Goal: Task Accomplishment & Management: Manage account settings

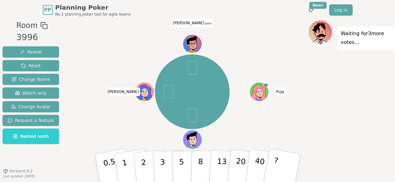
click at [204, 23] on span "(you)" at bounding box center [207, 23] width 7 height 3
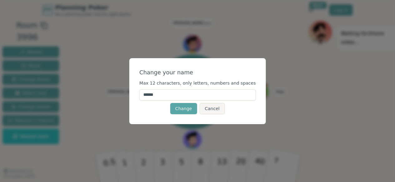
click at [172, 97] on input "******" at bounding box center [197, 95] width 116 height 11
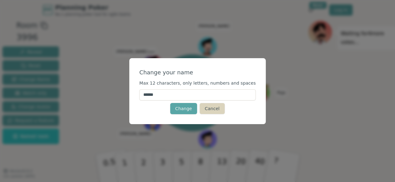
click at [210, 111] on button "Cancel" at bounding box center [211, 108] width 25 height 11
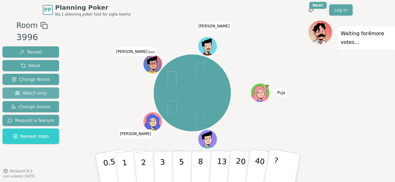
click at [39, 95] on span "Watch only" at bounding box center [31, 93] width 32 height 6
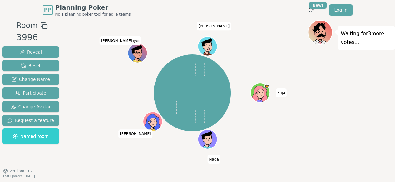
click at [137, 56] on icon at bounding box center [138, 56] width 9 height 3
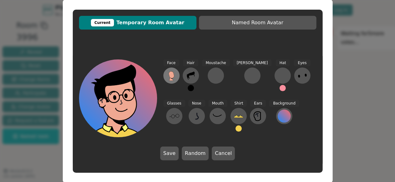
click at [172, 79] on ellipse at bounding box center [172, 77] width 4 height 3
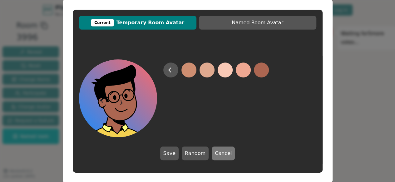
click at [219, 157] on button "Cancel" at bounding box center [223, 154] width 23 height 14
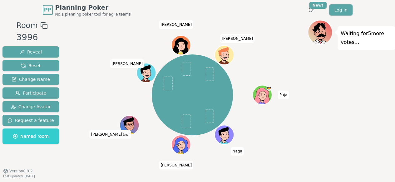
click at [132, 124] on circle at bounding box center [131, 124] width 3 height 3
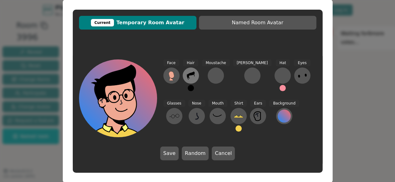
click at [193, 74] on icon at bounding box center [191, 76] width 8 height 8
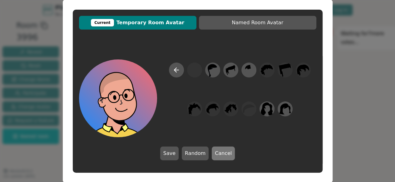
click at [226, 156] on button "Cancel" at bounding box center [223, 154] width 23 height 14
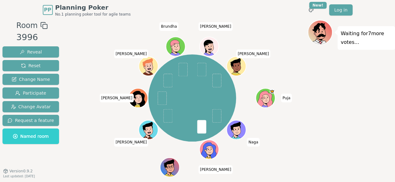
scroll to position [9, 0]
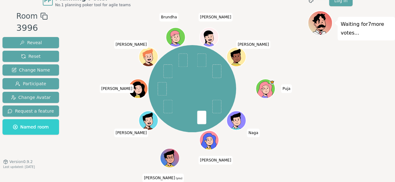
click at [168, 160] on icon at bounding box center [170, 161] width 9 height 3
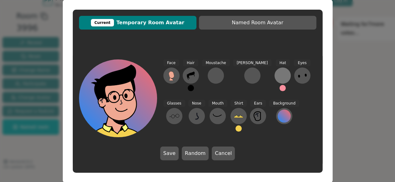
click at [277, 72] on div at bounding box center [282, 76] width 10 height 10
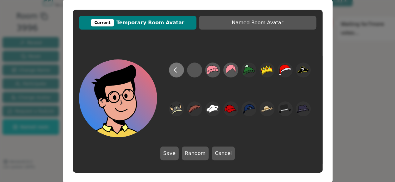
click at [175, 71] on icon at bounding box center [175, 70] width 2 height 4
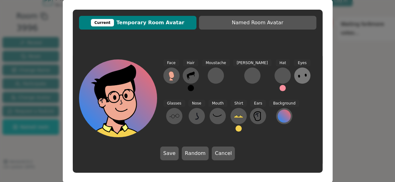
click at [297, 77] on icon at bounding box center [302, 76] width 10 height 10
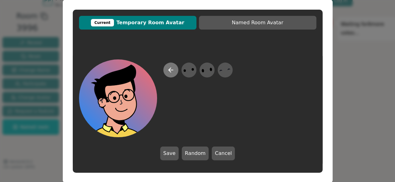
click at [172, 71] on icon at bounding box center [170, 69] width 7 height 7
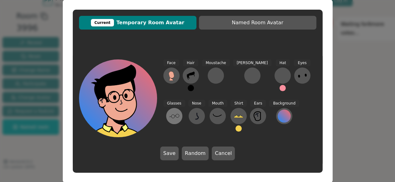
click at [179, 111] on icon at bounding box center [174, 116] width 10 height 10
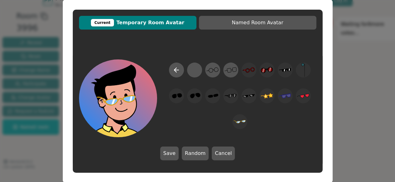
click at [225, 161] on div "Save Random Cancel" at bounding box center [198, 110] width 250 height 114
click at [226, 155] on button "Cancel" at bounding box center [223, 154] width 23 height 14
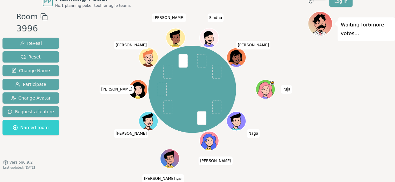
click at [169, 155] on icon at bounding box center [169, 156] width 10 height 11
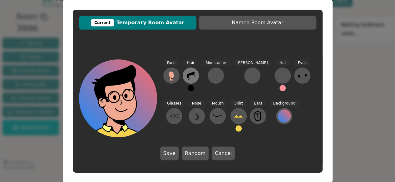
click at [188, 74] on icon at bounding box center [191, 76] width 10 height 10
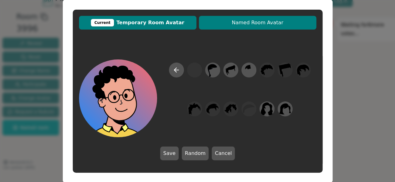
click at [240, 23] on span "Named Room Avatar" at bounding box center [257, 22] width 111 height 7
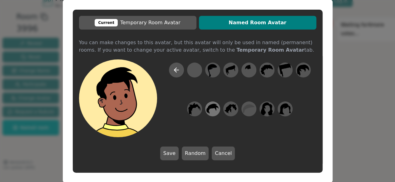
click at [214, 111] on icon at bounding box center [212, 109] width 12 height 14
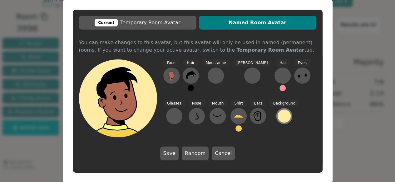
click at [277, 115] on div at bounding box center [283, 116] width 13 height 13
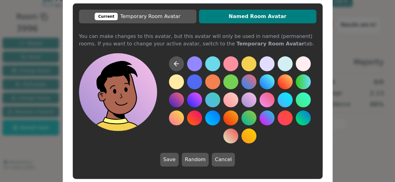
click at [247, 101] on button at bounding box center [248, 100] width 15 height 15
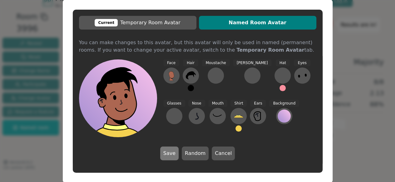
click at [170, 156] on button "Save" at bounding box center [169, 154] width 18 height 14
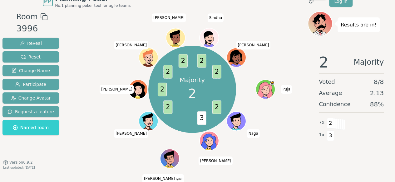
click at [265, 148] on div "Majority 2 2 3 2 2 2 2 2 2 Puja [PERSON_NAME] (you) [PERSON_NAME] [PERSON_NAME]…" at bounding box center [192, 89] width 231 height 134
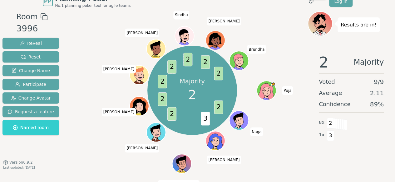
click at [267, 133] on div "Majority 2 2 3 2 2 2 2 2 2 2 Puja Naga [PERSON_NAME] (you) [PERSON_NAME] [PERSO…" at bounding box center [192, 90] width 231 height 136
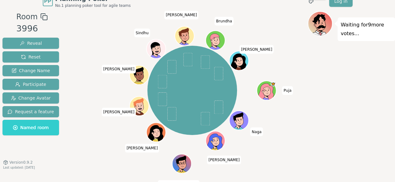
click at [185, 165] on icon at bounding box center [182, 166] width 9 height 3
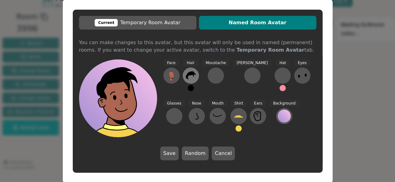
click at [194, 74] on icon at bounding box center [191, 76] width 10 height 8
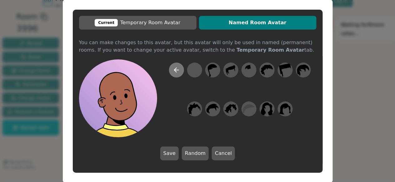
click at [174, 67] on icon at bounding box center [176, 69] width 7 height 7
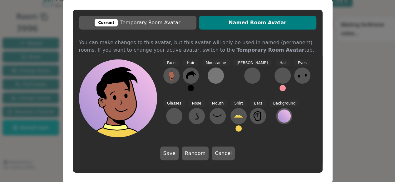
click at [217, 71] on div at bounding box center [216, 76] width 10 height 10
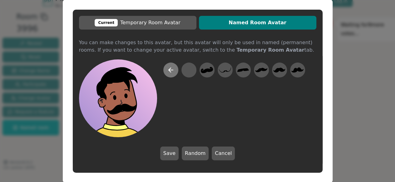
click at [170, 71] on icon at bounding box center [170, 69] width 7 height 7
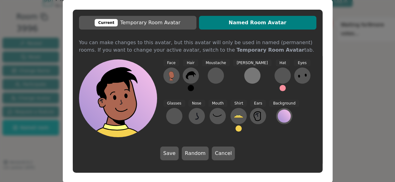
click at [247, 79] on div at bounding box center [252, 76] width 10 height 10
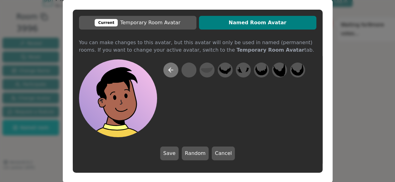
click at [170, 67] on icon at bounding box center [170, 69] width 7 height 7
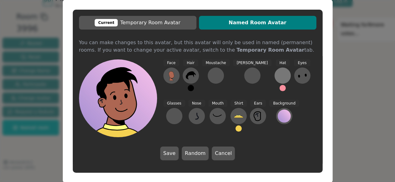
click at [277, 73] on div at bounding box center [282, 76] width 10 height 10
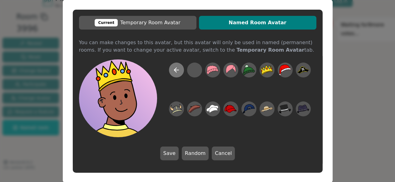
click at [176, 69] on icon at bounding box center [176, 69] width 7 height 7
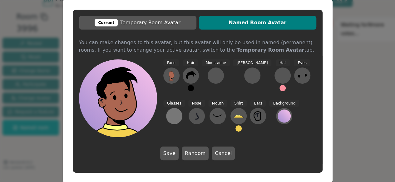
click at [179, 111] on div at bounding box center [174, 116] width 10 height 10
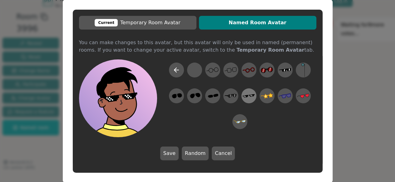
click at [250, 99] on icon at bounding box center [248, 96] width 12 height 14
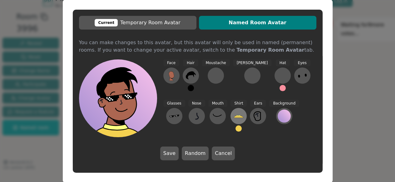
click at [233, 119] on icon at bounding box center [238, 116] width 10 height 10
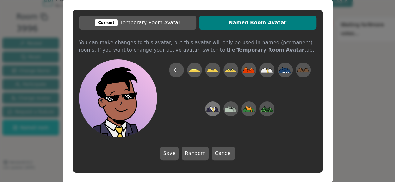
click at [217, 109] on icon at bounding box center [216, 110] width 3 height 4
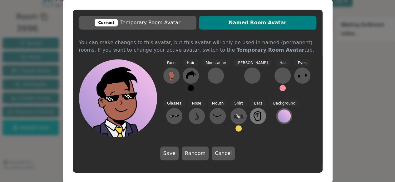
click at [253, 116] on icon at bounding box center [258, 116] width 10 height 10
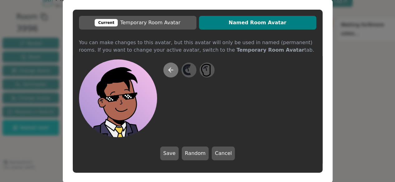
click at [168, 70] on icon at bounding box center [170, 69] width 7 height 7
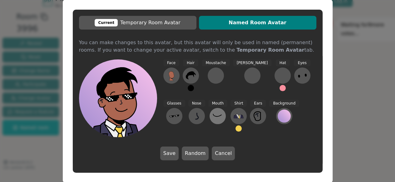
click at [212, 118] on icon at bounding box center [217, 116] width 10 height 10
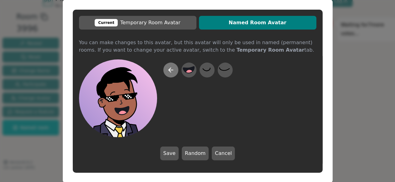
click at [171, 69] on icon at bounding box center [170, 69] width 7 height 7
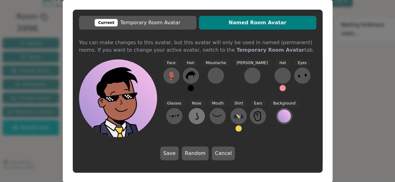
click at [192, 116] on icon at bounding box center [197, 116] width 10 height 10
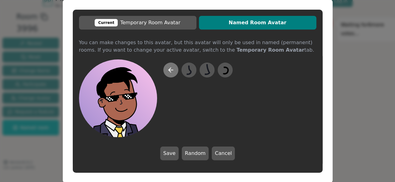
click at [170, 69] on icon at bounding box center [170, 69] width 7 height 7
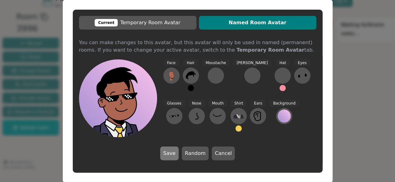
click at [171, 153] on button "Save" at bounding box center [169, 154] width 18 height 14
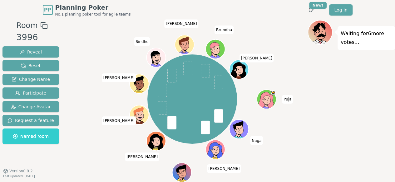
scroll to position [15, 0]
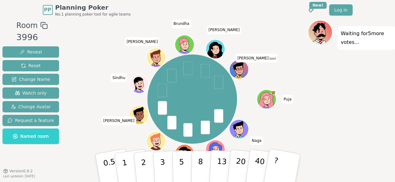
scroll to position [9, 0]
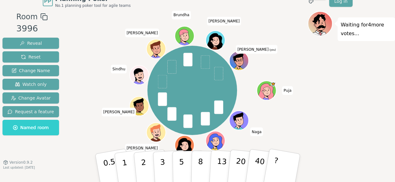
click at [289, 114] on div "Puja Naga Thomas Richa Himank Musleh Sindhu Salman Brundha Ana Ankesh (you)" at bounding box center [192, 90] width 231 height 136
click at [237, 61] on icon at bounding box center [238, 60] width 19 height 3
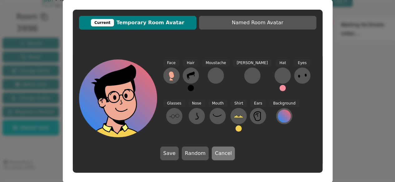
click at [220, 155] on button "Cancel" at bounding box center [223, 154] width 23 height 14
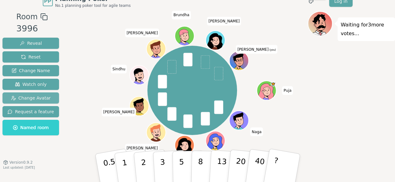
click at [21, 96] on span "Change Avatar" at bounding box center [31, 98] width 40 height 6
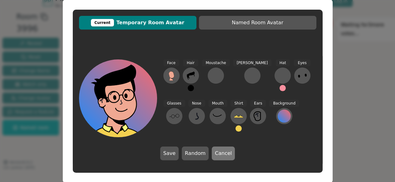
click at [220, 158] on button "Cancel" at bounding box center [223, 154] width 23 height 14
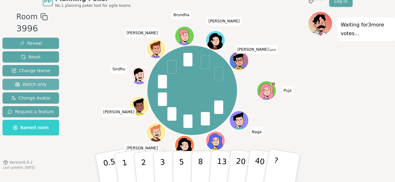
click at [31, 84] on span "Watch only" at bounding box center [31, 84] width 32 height 6
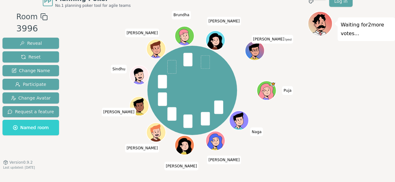
click at [257, 50] on icon at bounding box center [254, 49] width 19 height 3
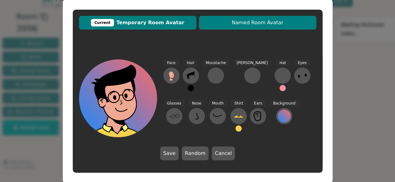
click at [204, 26] on span "Named Room Avatar" at bounding box center [257, 22] width 111 height 7
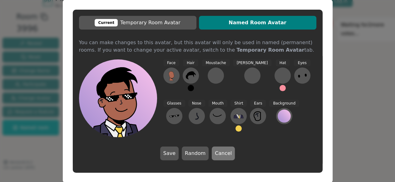
click at [221, 156] on button "Cancel" at bounding box center [223, 154] width 23 height 14
